Goal: Task Accomplishment & Management: Complete application form

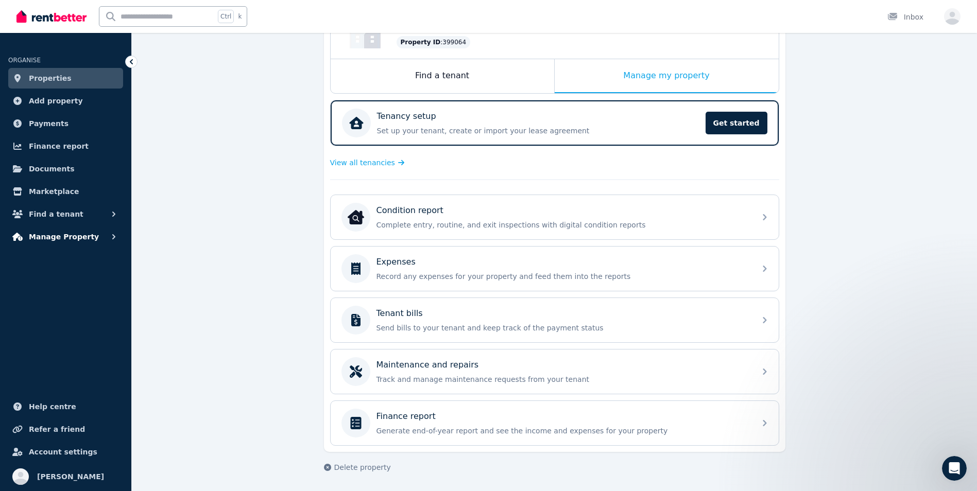
click at [50, 235] on span "Manage Property" at bounding box center [64, 237] width 70 height 12
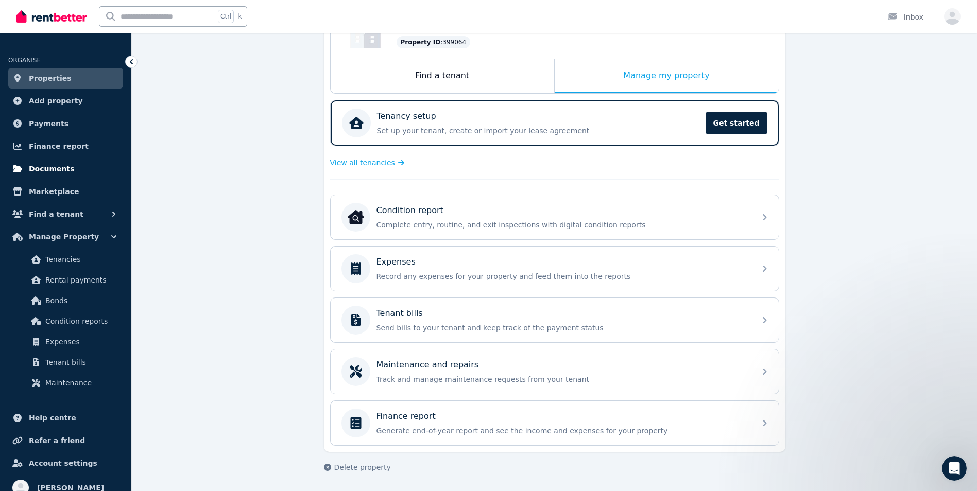
click at [63, 170] on span "Documents" at bounding box center [52, 169] width 46 height 12
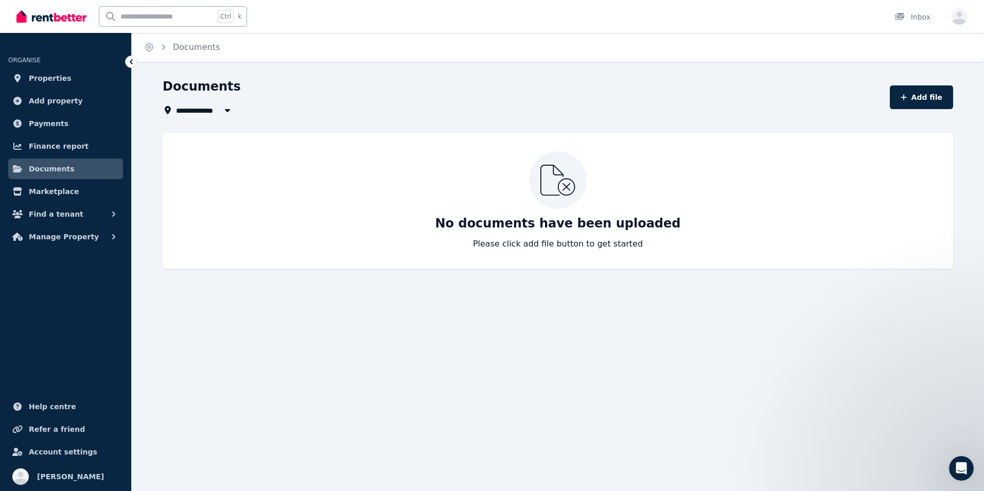
click at [230, 110] on icon "button" at bounding box center [227, 110] width 5 height 3
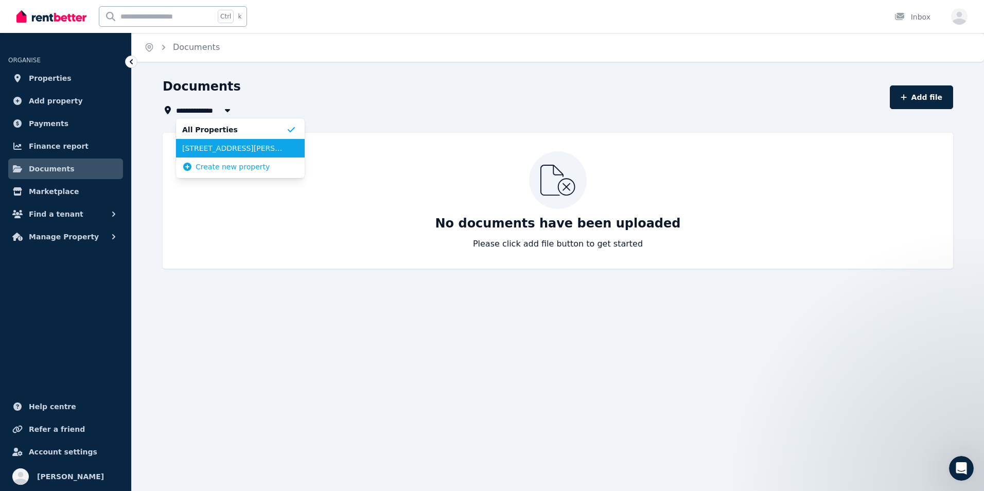
click at [252, 144] on span "[STREET_ADDRESS][PERSON_NAME][PERSON_NAME]" at bounding box center [234, 148] width 104 height 10
type input "**********"
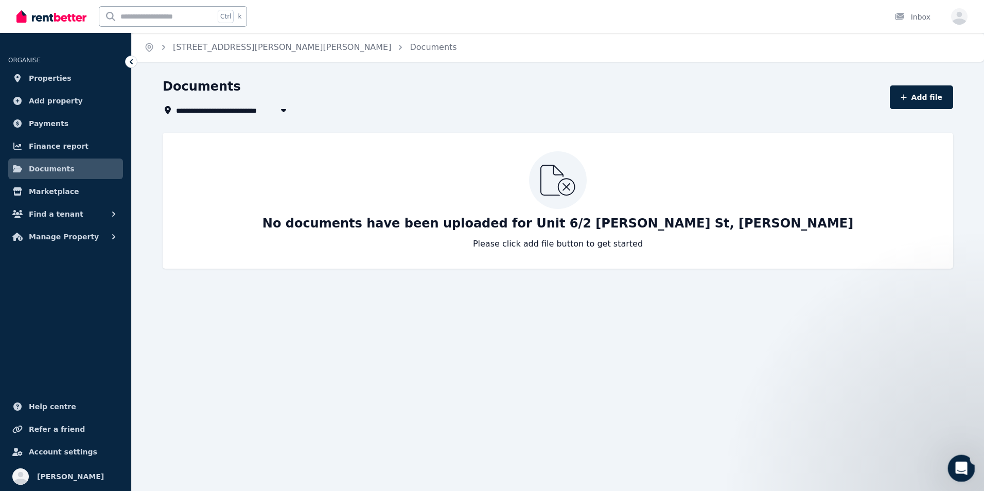
click at [969, 460] on div "Open Intercom Messenger" at bounding box center [960, 467] width 34 height 34
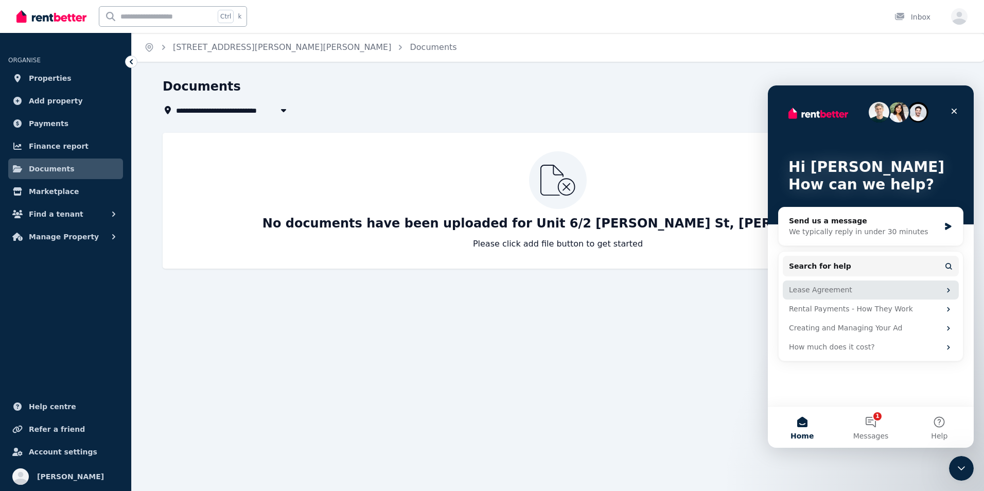
click at [849, 289] on div "Lease Agreement" at bounding box center [864, 290] width 151 height 11
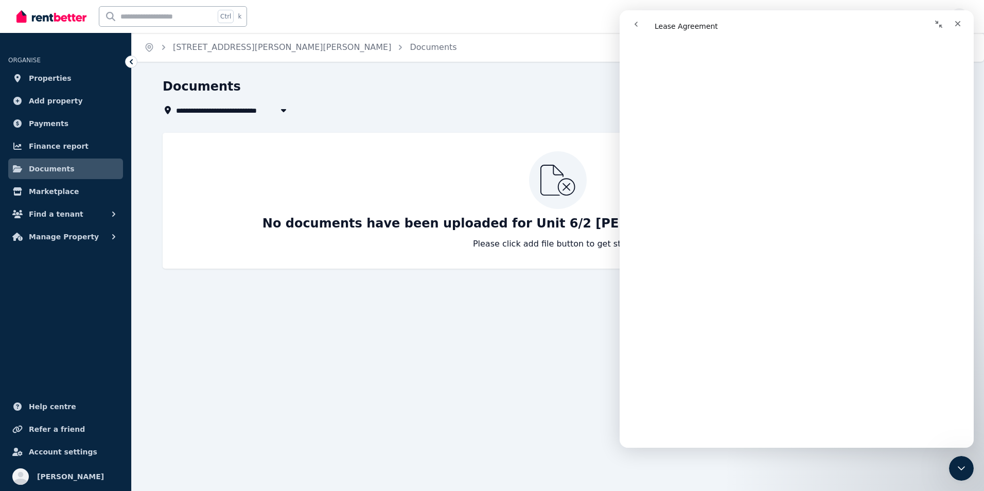
scroll to position [1469, 0]
click at [637, 25] on icon "go back" at bounding box center [636, 24] width 8 height 8
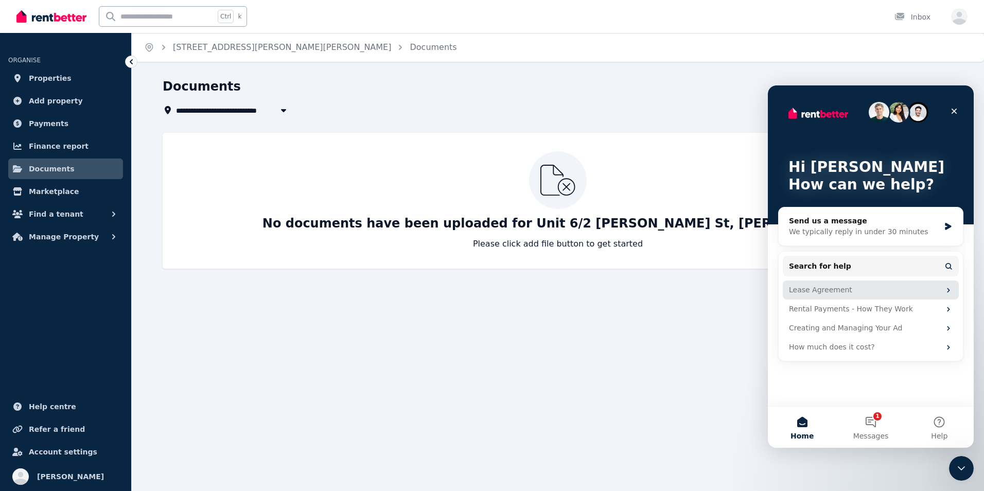
click at [812, 291] on div "Lease Agreement" at bounding box center [864, 290] width 151 height 11
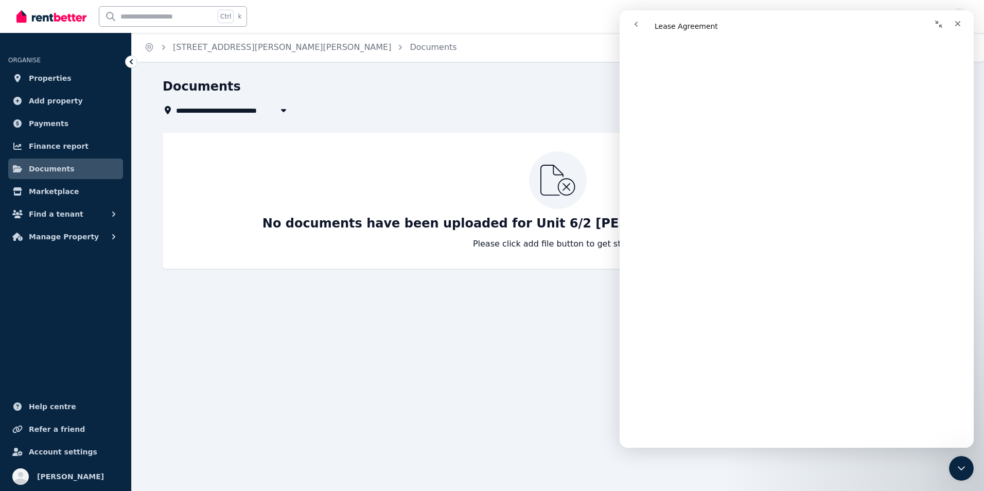
scroll to position [51, 0]
click at [960, 25] on icon "Close" at bounding box center [958, 24] width 6 height 6
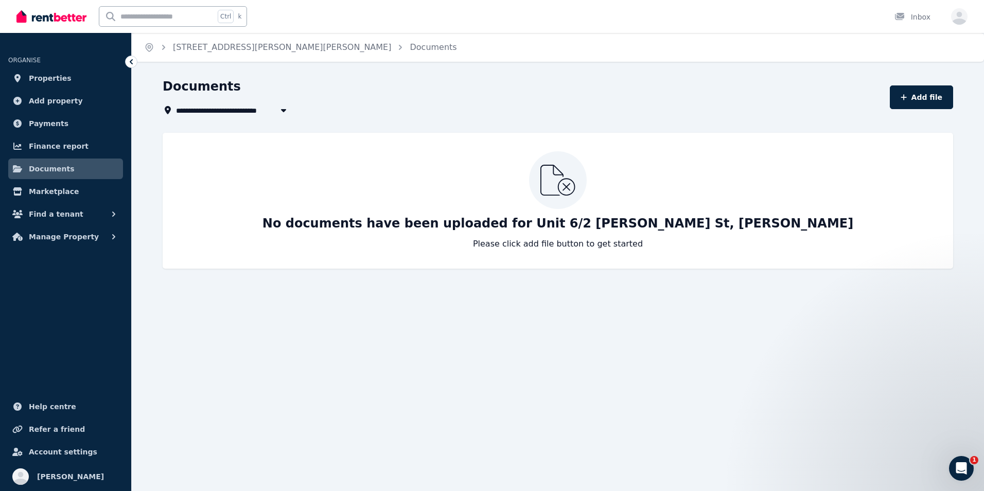
scroll to position [0, 0]
click at [928, 100] on button "Add file" at bounding box center [921, 97] width 63 height 24
select select "*****"
select select "**********"
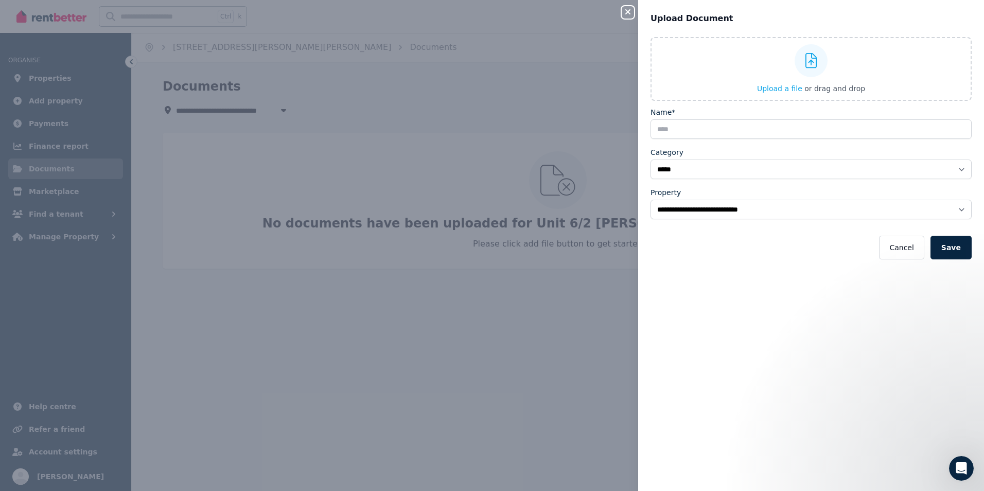
click at [625, 12] on icon "button" at bounding box center [628, 12] width 12 height 8
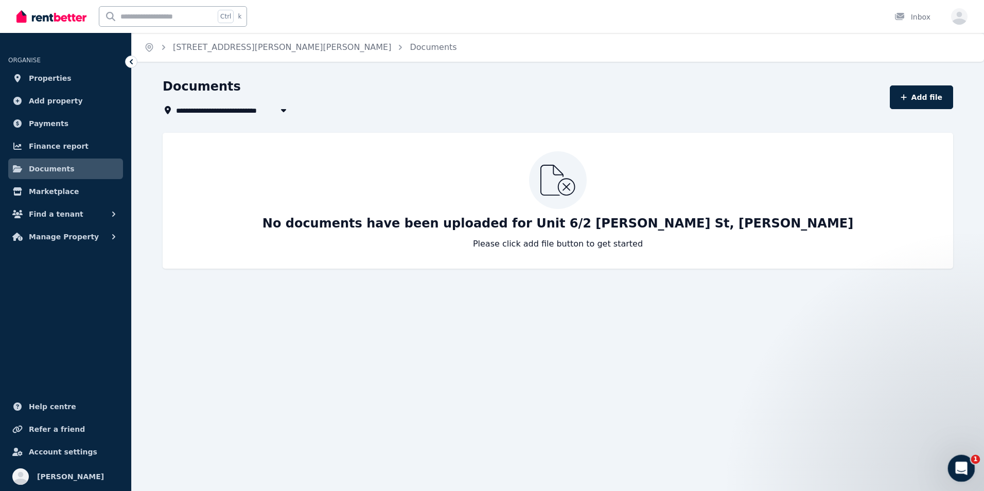
click at [965, 466] on icon "Open Intercom Messenger" at bounding box center [960, 467] width 17 height 17
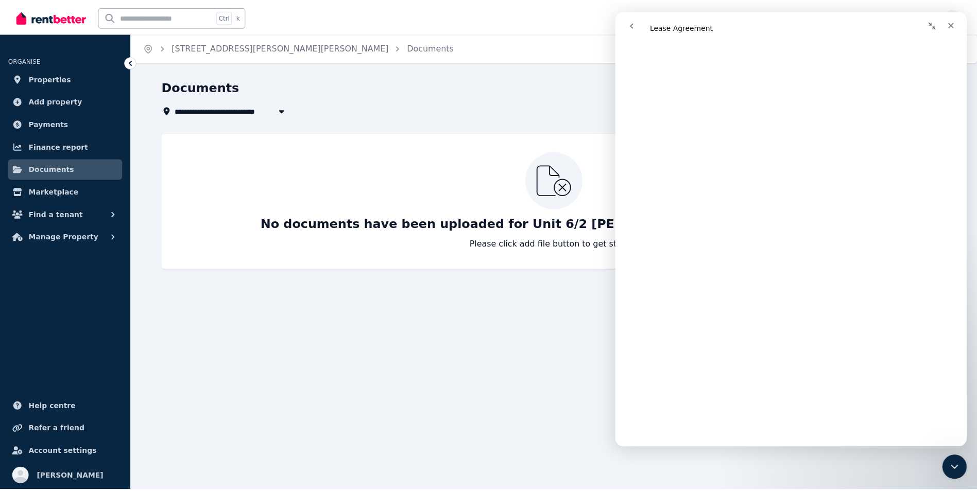
scroll to position [1118, 0]
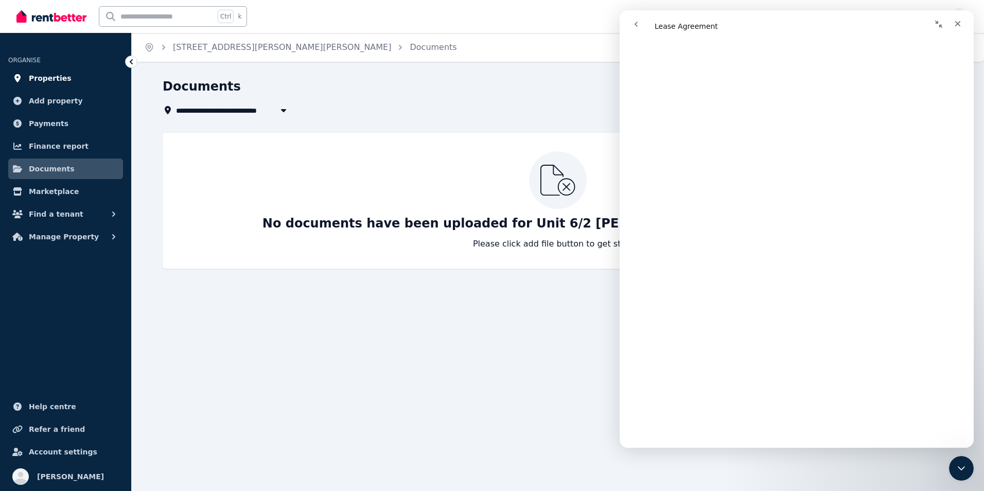
click at [57, 78] on span "Properties" at bounding box center [50, 78] width 43 height 12
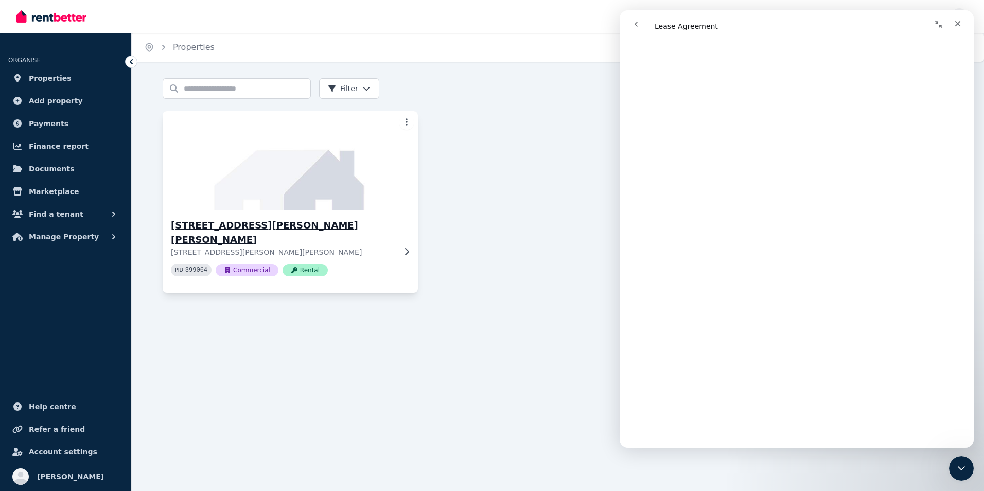
click at [222, 230] on h3 "[STREET_ADDRESS][PERSON_NAME][PERSON_NAME]" at bounding box center [283, 232] width 224 height 29
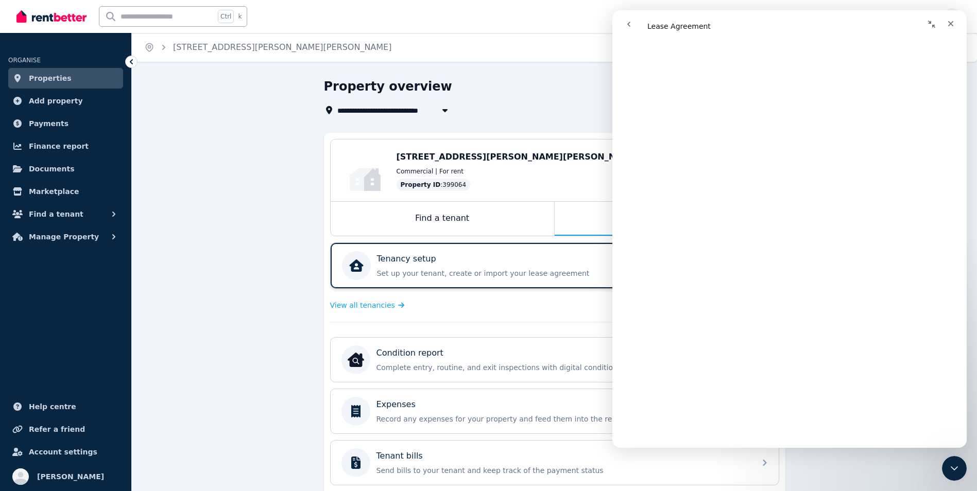
click at [452, 264] on div "Tenancy setup" at bounding box center [538, 259] width 322 height 12
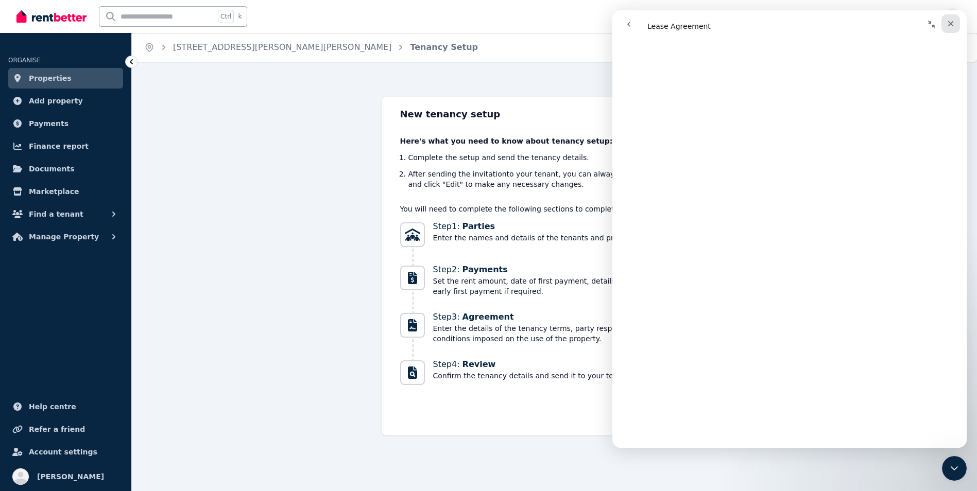
click at [949, 26] on icon "Close" at bounding box center [950, 24] width 8 height 8
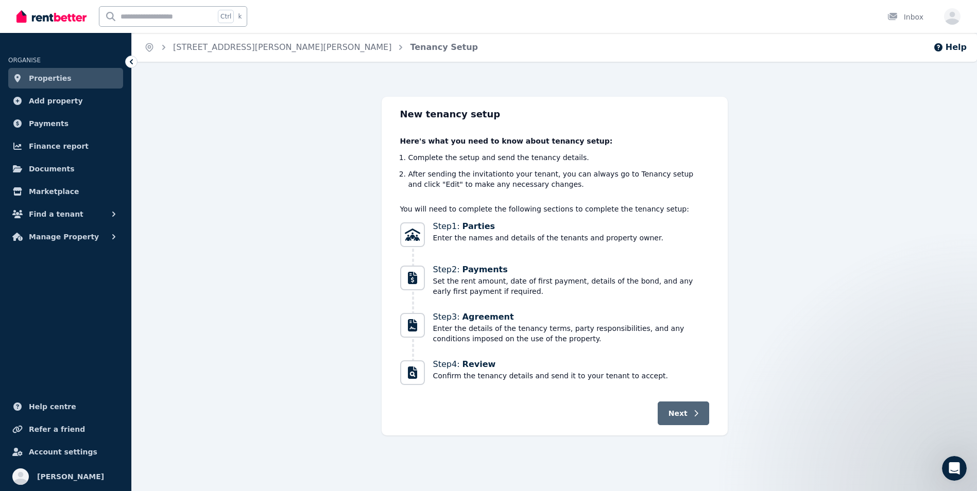
click at [688, 420] on button "Next" at bounding box center [682, 414] width 51 height 24
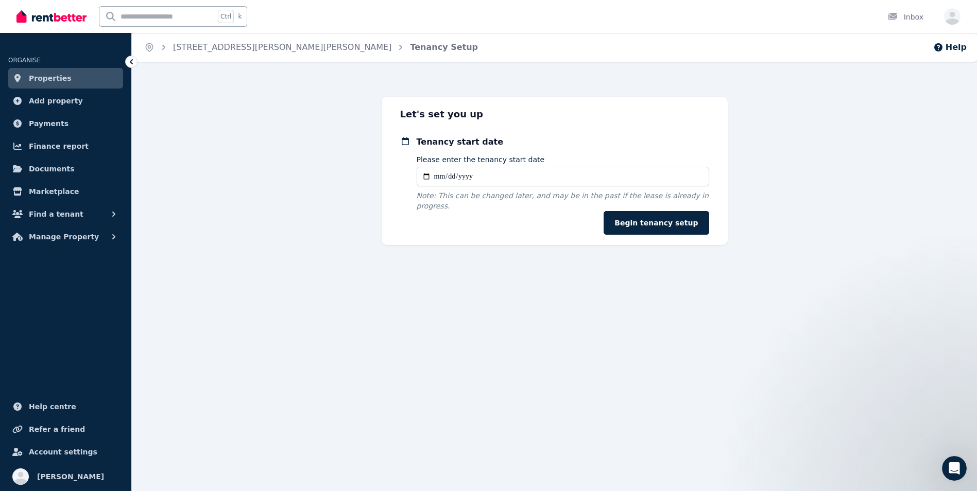
click at [430, 181] on input "Please enter the tenancy start date" at bounding box center [562, 177] width 292 height 20
type input "**********"
click at [658, 211] on button "Begin tenancy setup" at bounding box center [655, 223] width 105 height 24
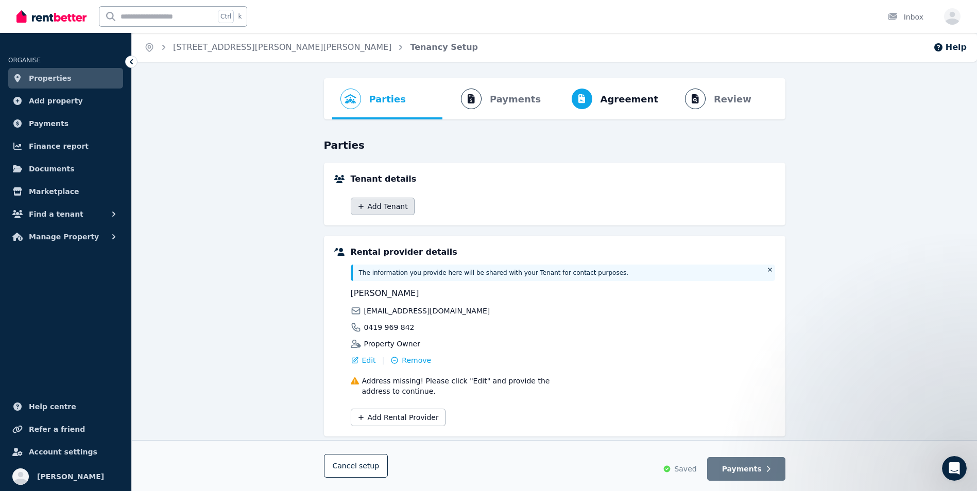
click at [380, 205] on button "Add Tenant" at bounding box center [383, 207] width 64 height 18
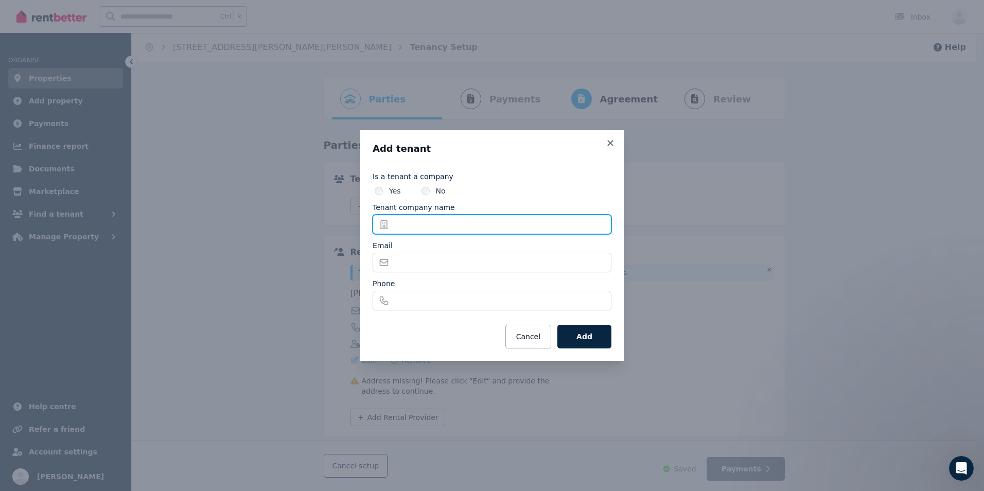
click at [410, 227] on input "Tenant company name" at bounding box center [492, 225] width 239 height 20
type input "**********"
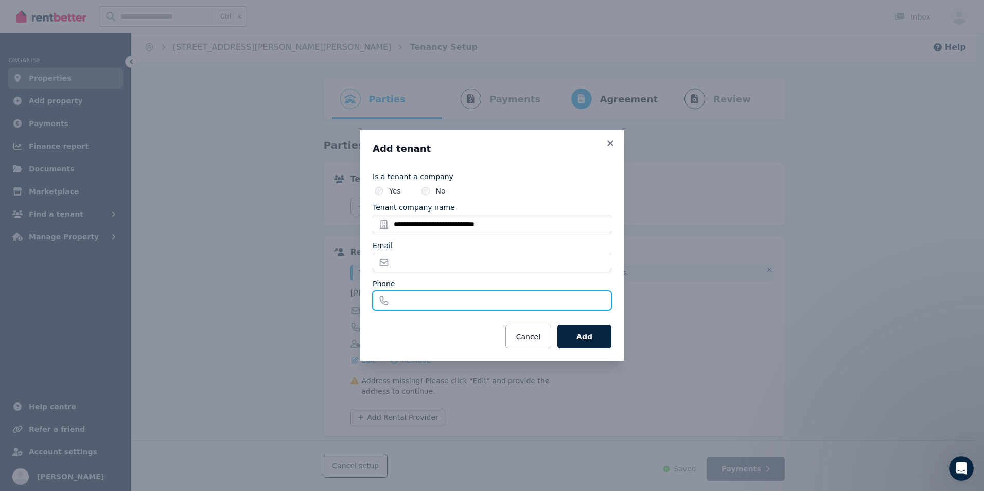
click at [407, 299] on input "Phone" at bounding box center [492, 301] width 239 height 20
click at [402, 301] on input "**********" at bounding box center [492, 301] width 239 height 20
click at [417, 299] on input "**********" at bounding box center [492, 301] width 239 height 20
type input "**********"
click at [579, 333] on button "Add" at bounding box center [585, 337] width 54 height 24
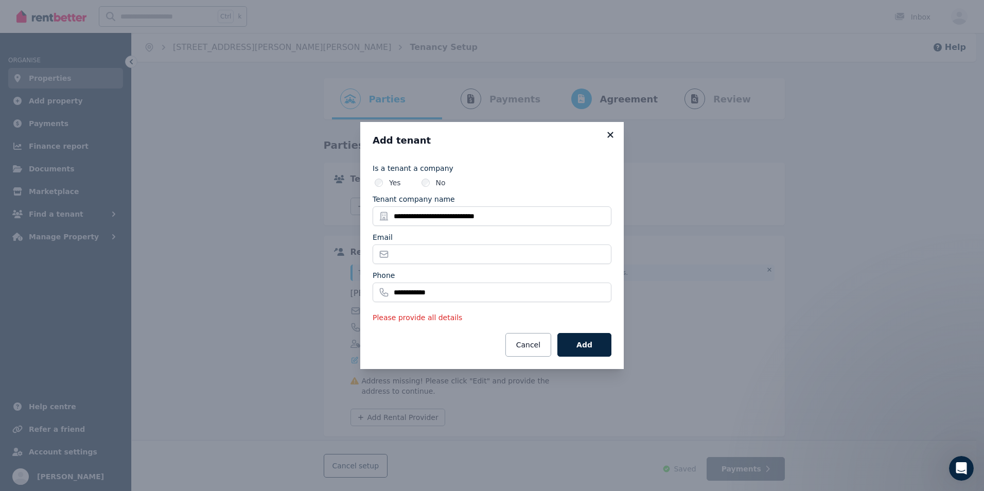
click at [611, 132] on icon at bounding box center [610, 134] width 10 height 9
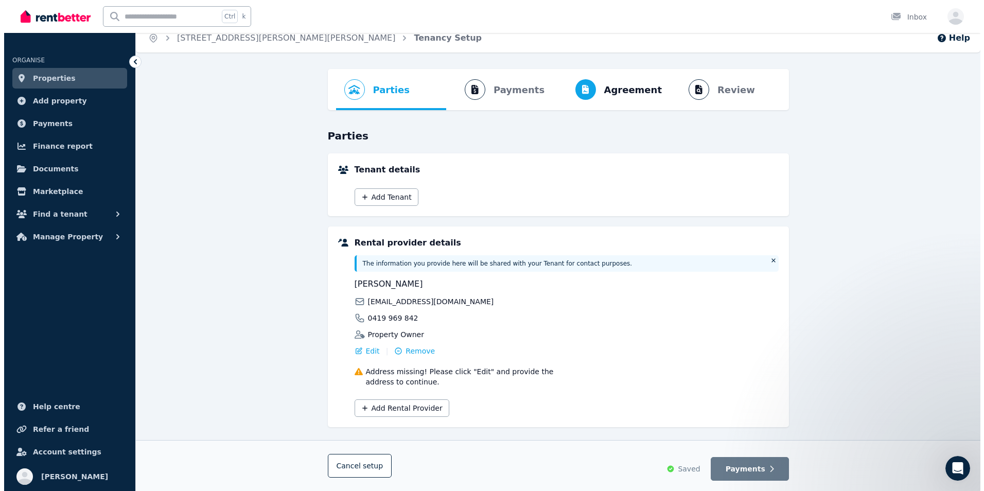
scroll to position [25, 0]
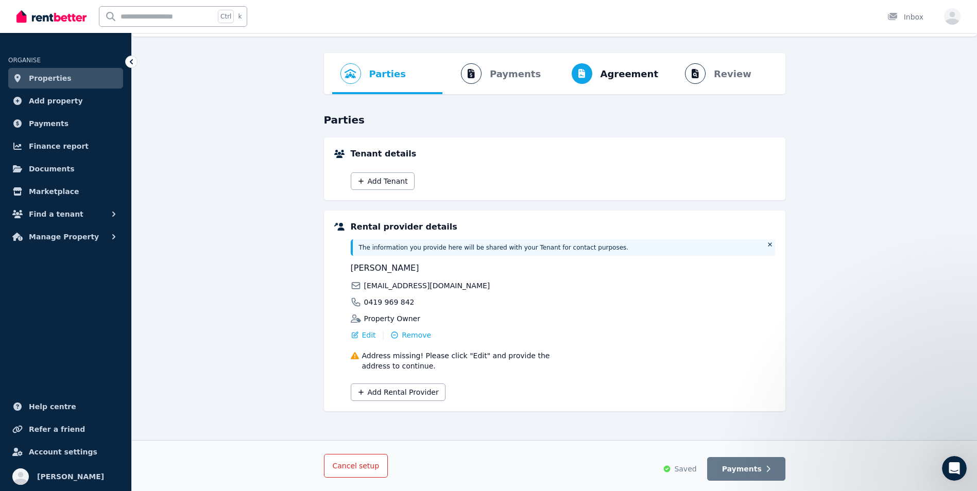
click at [363, 468] on span "setup" at bounding box center [369, 466] width 20 height 10
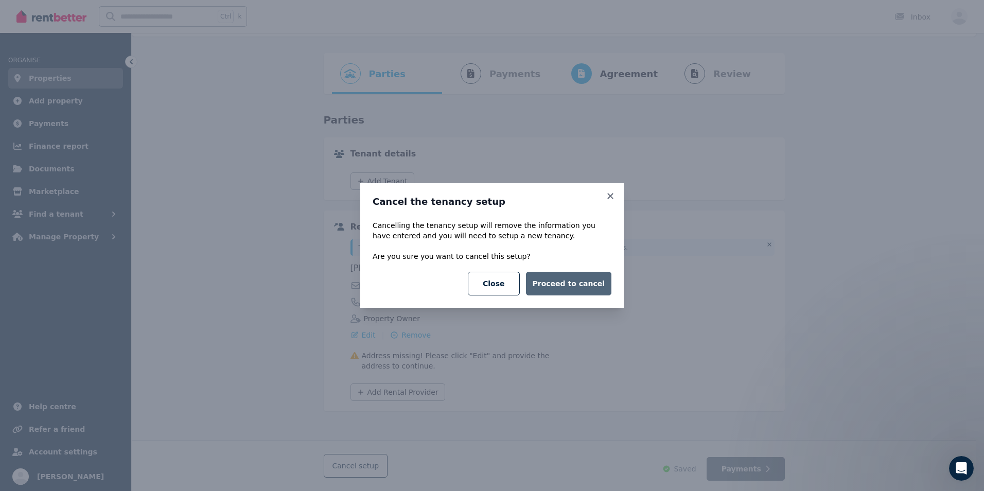
click at [571, 282] on button "Proceed to cancel" at bounding box center [568, 284] width 85 height 24
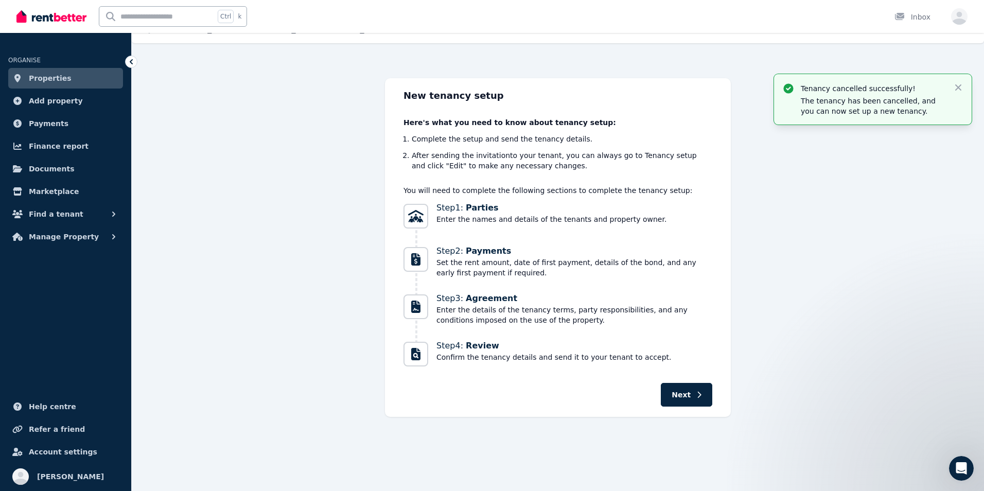
scroll to position [0, 0]
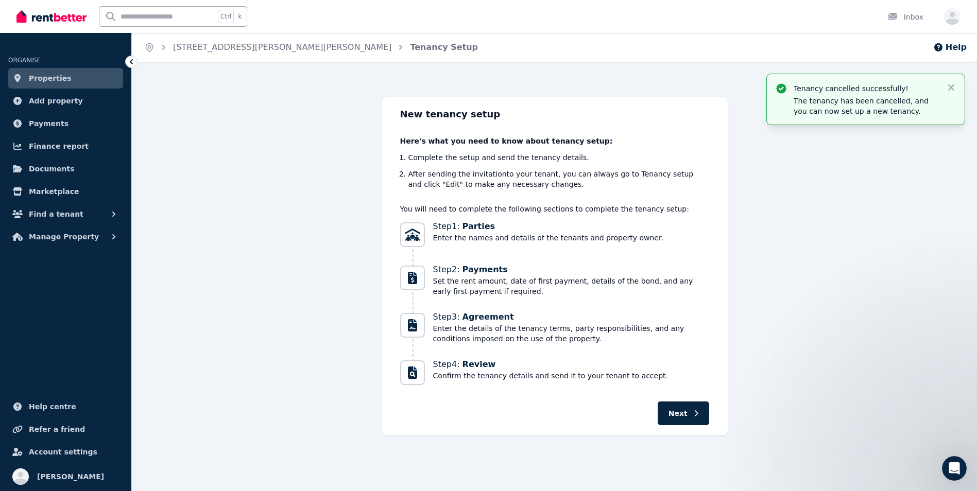
click at [80, 78] on link "Properties" at bounding box center [65, 78] width 115 height 21
